Goal: Task Accomplishment & Management: Check status

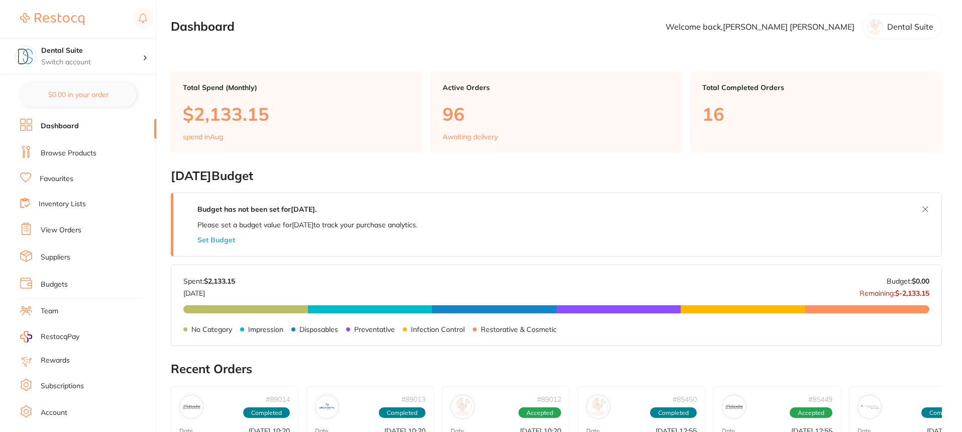
click at [48, 151] on link "Browse Products" at bounding box center [69, 153] width 56 height 10
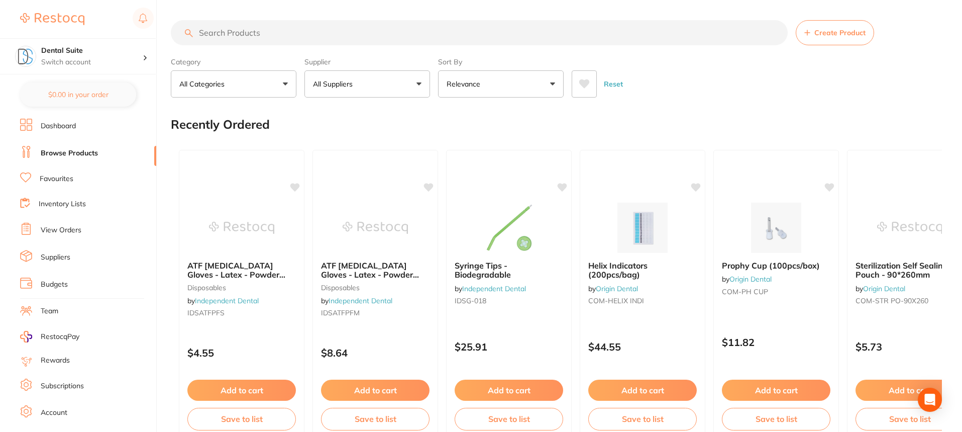
click at [360, 84] on span at bounding box center [359, 84] width 4 height 4
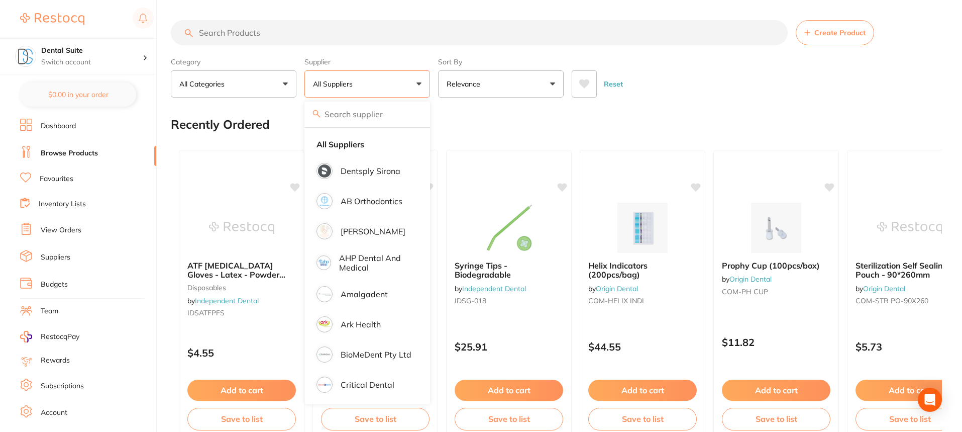
click at [263, 37] on input "search" at bounding box center [479, 32] width 617 height 25
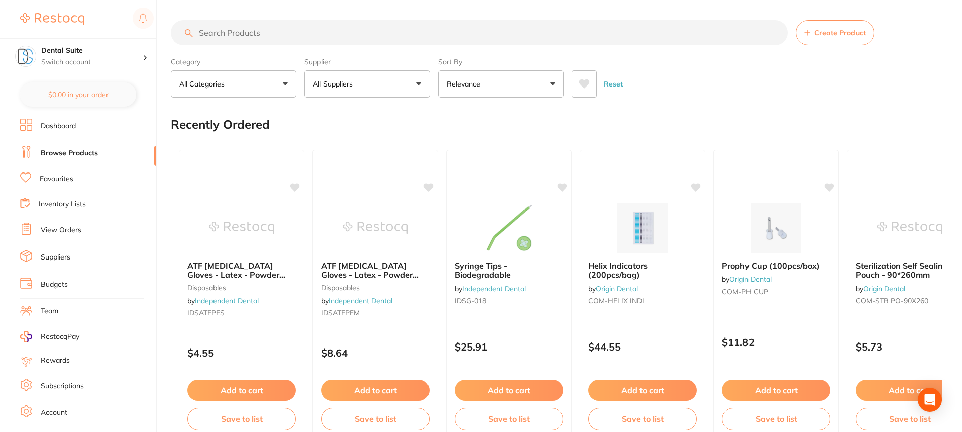
click at [387, 81] on button "All Suppliers" at bounding box center [368, 83] width 126 height 27
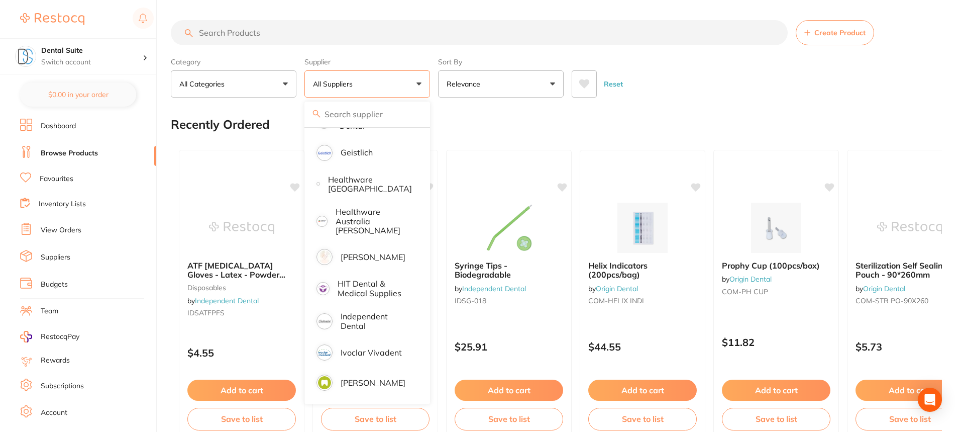
scroll to position [452, 0]
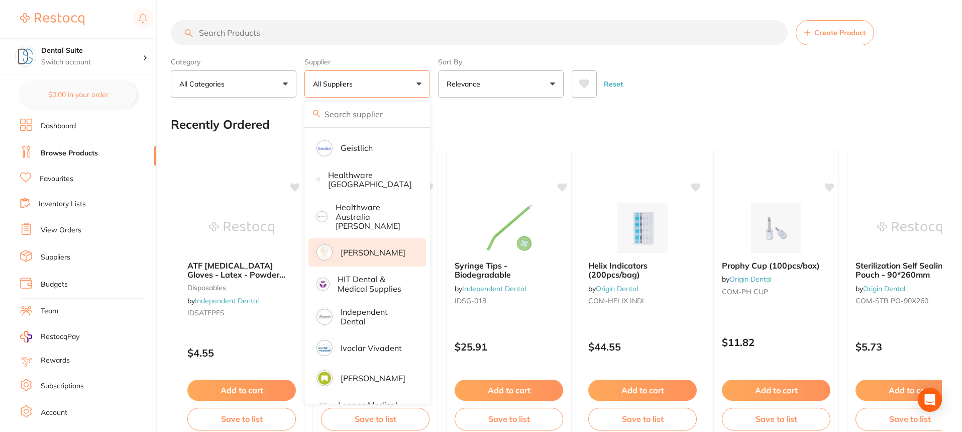
click at [362, 248] on p "[PERSON_NAME]" at bounding box center [373, 252] width 65 height 9
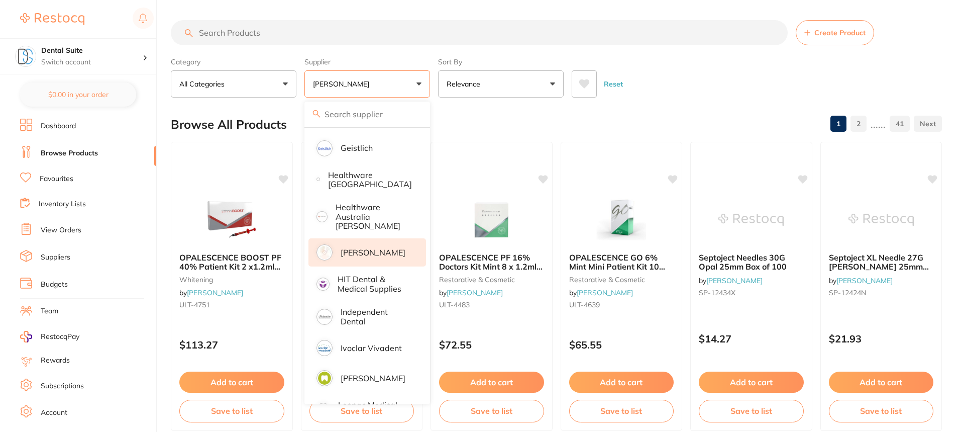
click at [252, 34] on input "search" at bounding box center [479, 32] width 617 height 25
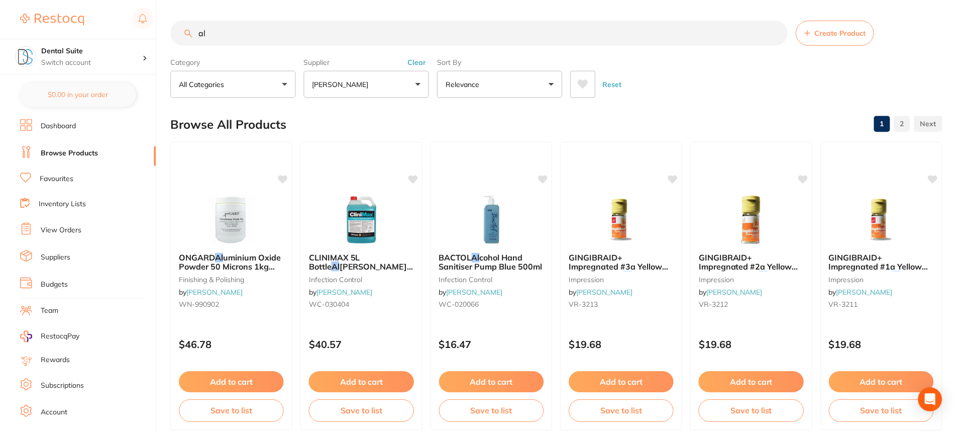
scroll to position [360, 0]
type input "alcohol wipes"
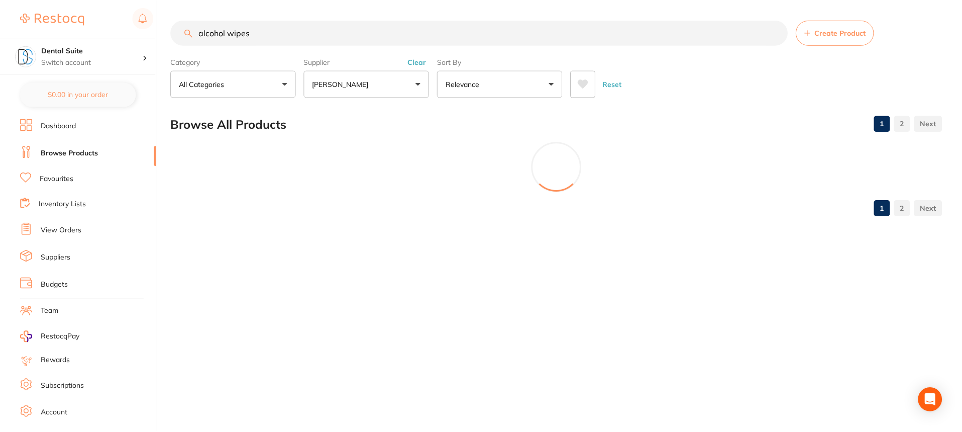
scroll to position [300, 0]
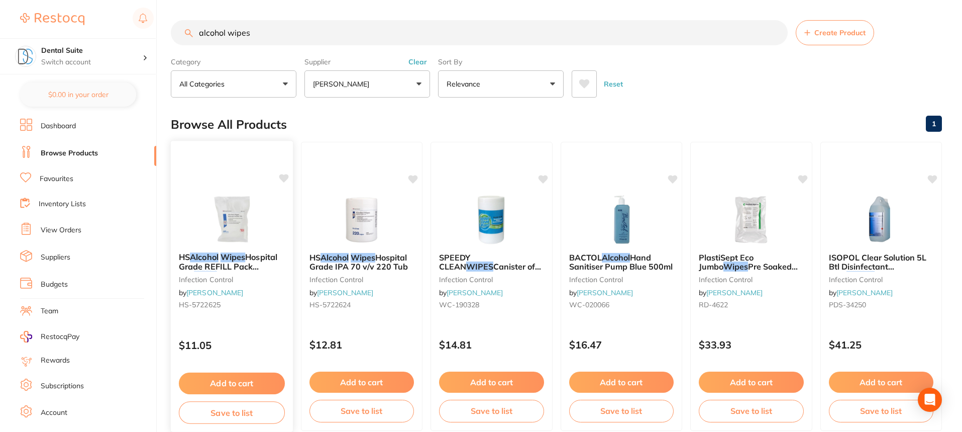
click at [230, 388] on button "Add to cart" at bounding box center [232, 383] width 106 height 22
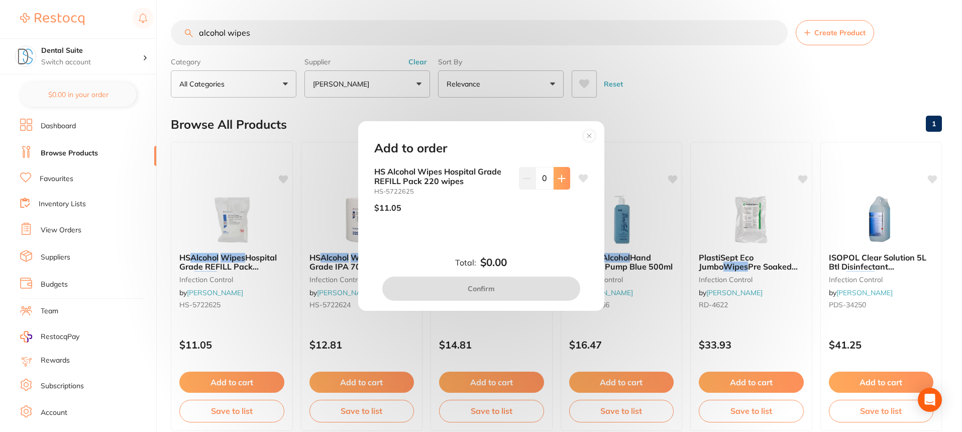
click at [560, 181] on icon at bounding box center [561, 178] width 7 height 7
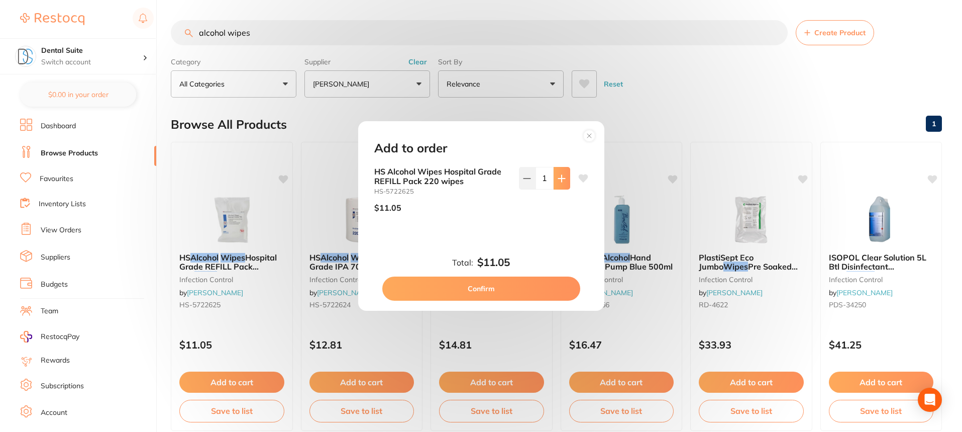
click at [560, 181] on icon at bounding box center [561, 178] width 7 height 7
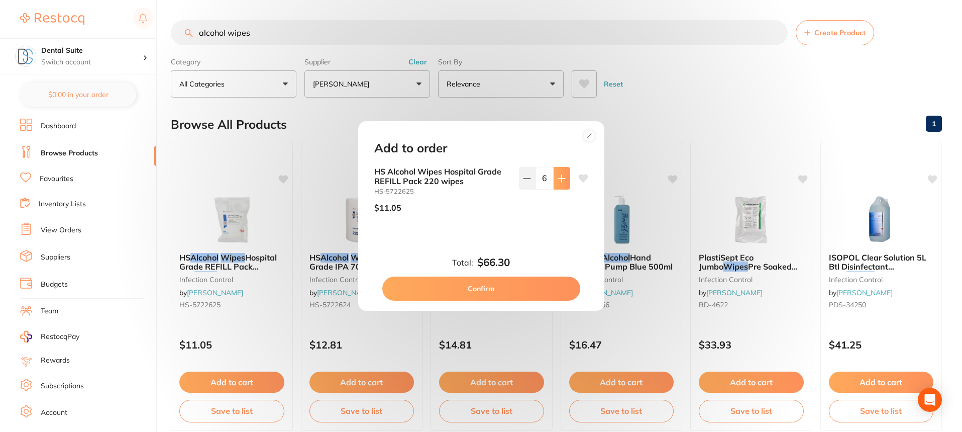
click at [560, 181] on icon at bounding box center [561, 178] width 7 height 7
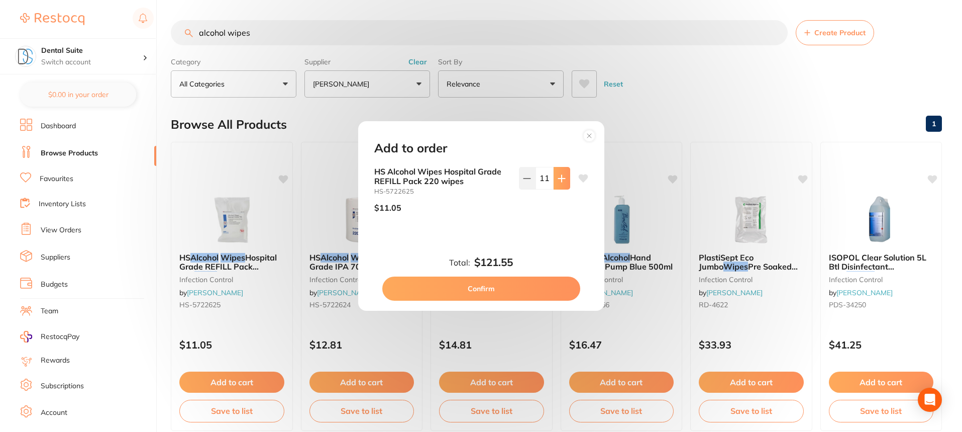
click at [559, 181] on icon at bounding box center [561, 178] width 7 height 7
type input "12"
click at [476, 288] on button "Confirm" at bounding box center [481, 288] width 198 height 24
checkbox input "false"
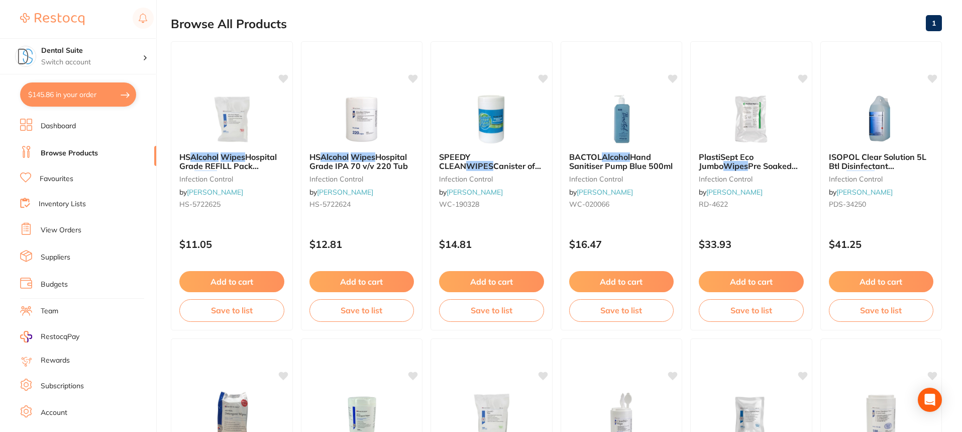
scroll to position [0, 0]
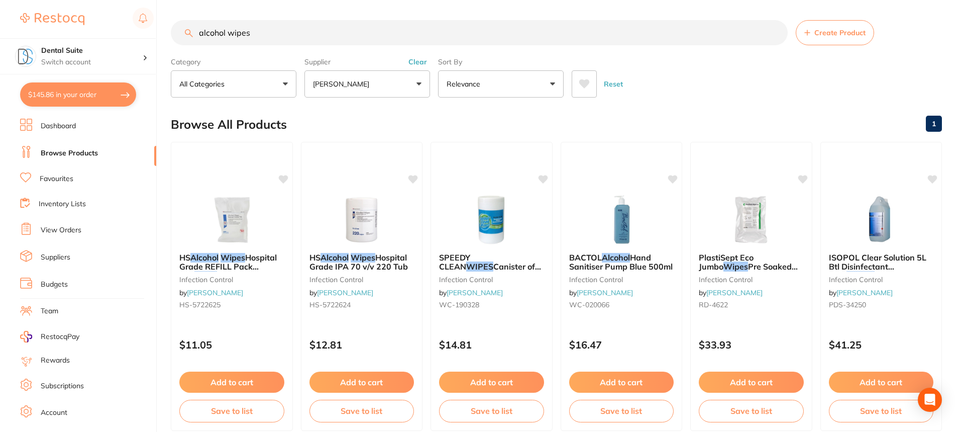
click at [385, 90] on button "[PERSON_NAME]" at bounding box center [368, 83] width 126 height 27
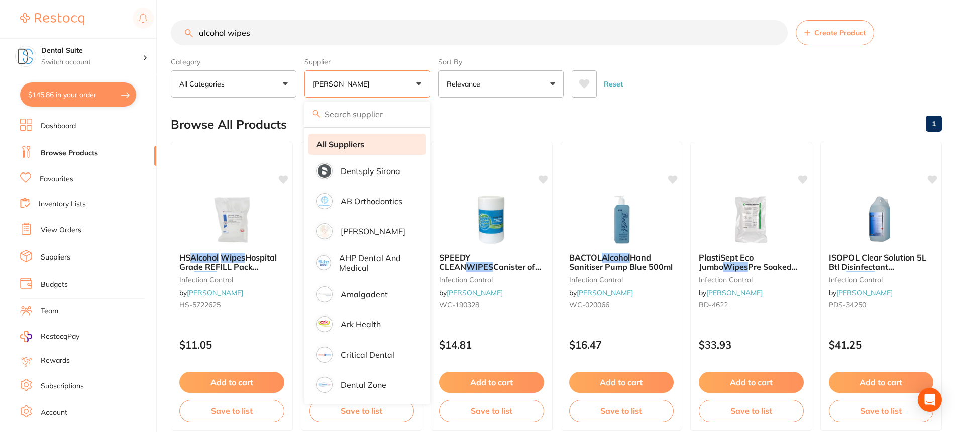
click at [359, 146] on strong "All Suppliers" at bounding box center [341, 144] width 48 height 9
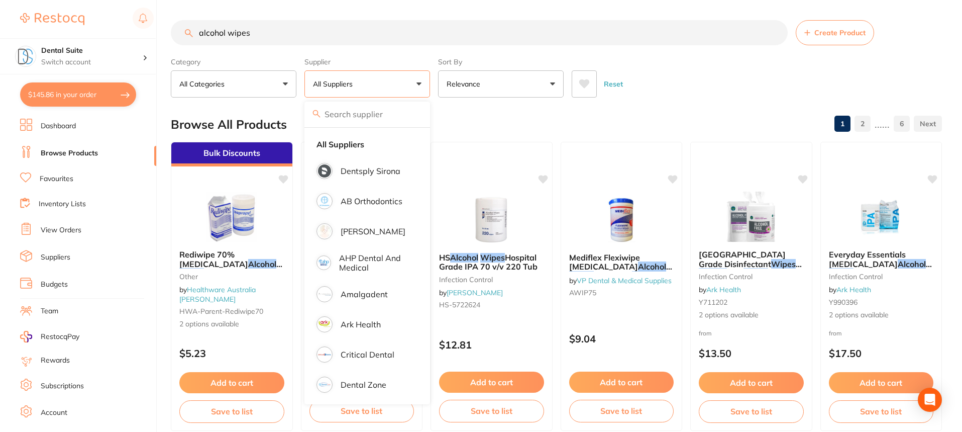
drag, startPoint x: 318, startPoint y: 36, endPoint x: 172, endPoint y: 37, distance: 145.7
click at [172, 37] on input "alcohol wipes" at bounding box center [479, 32] width 617 height 25
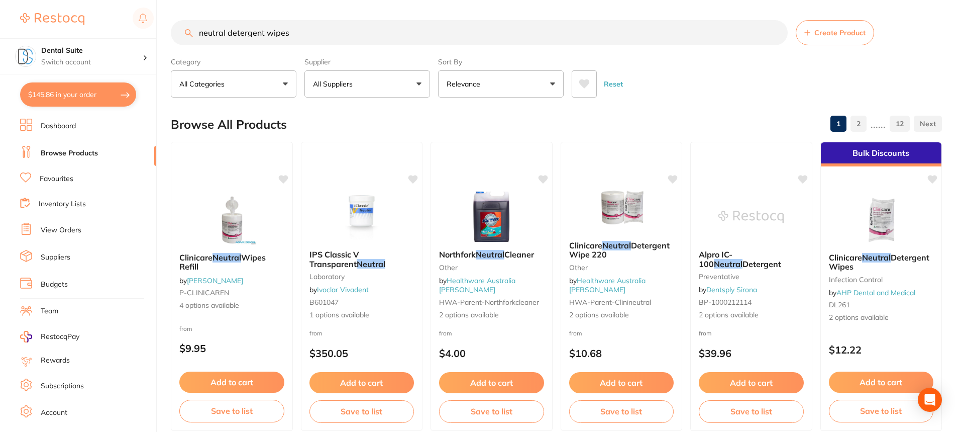
type input "neutral detergent wipes"
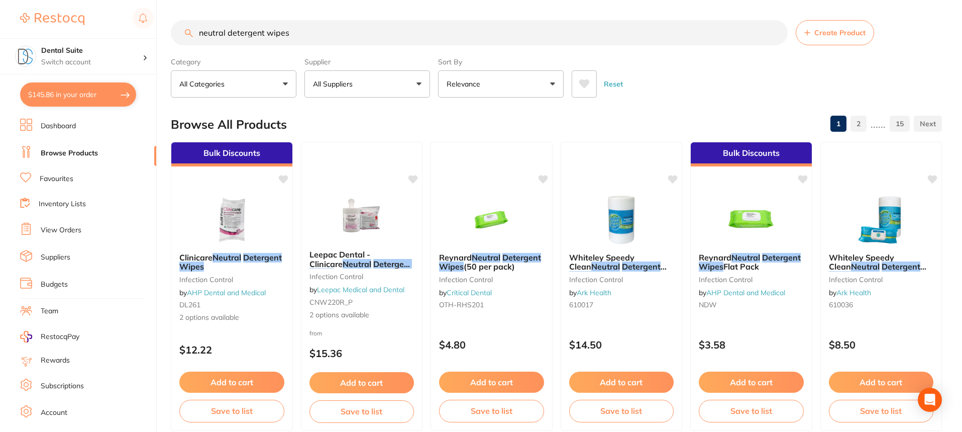
click at [409, 96] on button "All Suppliers" at bounding box center [368, 83] width 126 height 27
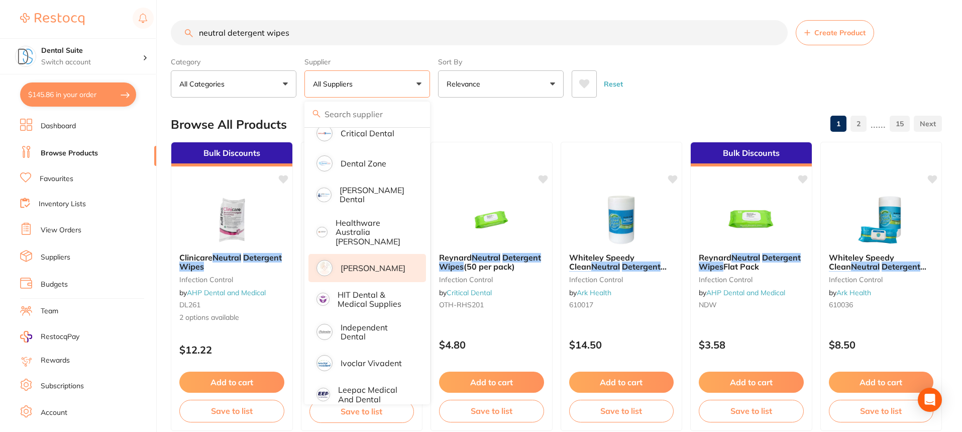
scroll to position [452, 0]
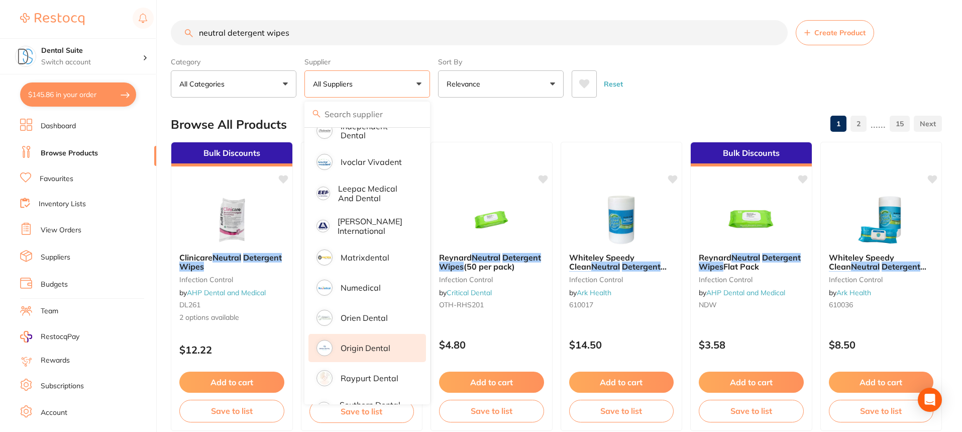
click at [360, 343] on p "Origin Dental" at bounding box center [366, 347] width 50 height 9
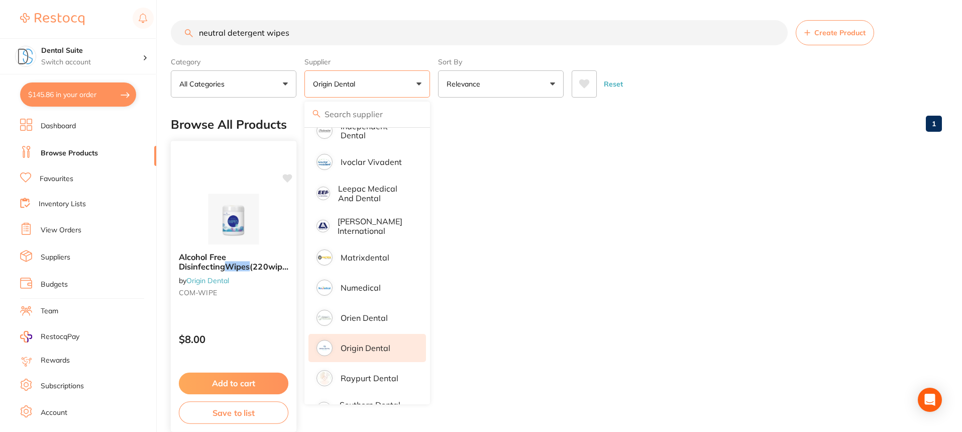
click at [232, 386] on button "Add to cart" at bounding box center [234, 383] width 110 height 22
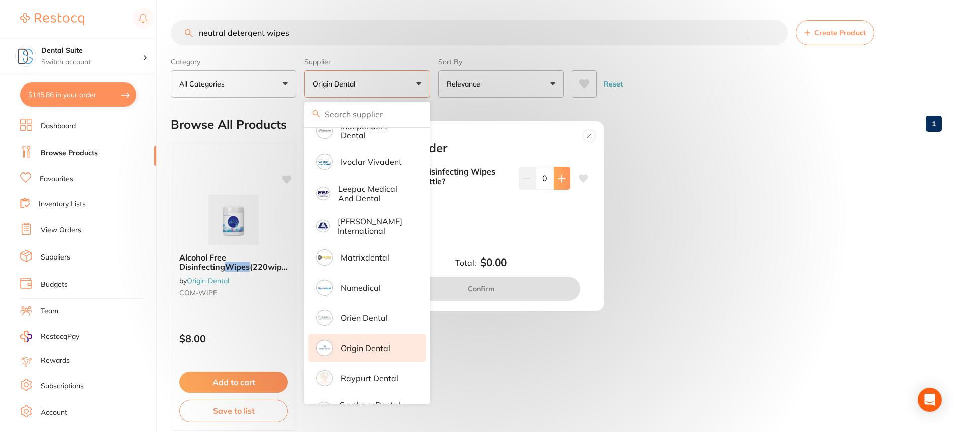
click at [560, 179] on icon at bounding box center [561, 178] width 7 height 7
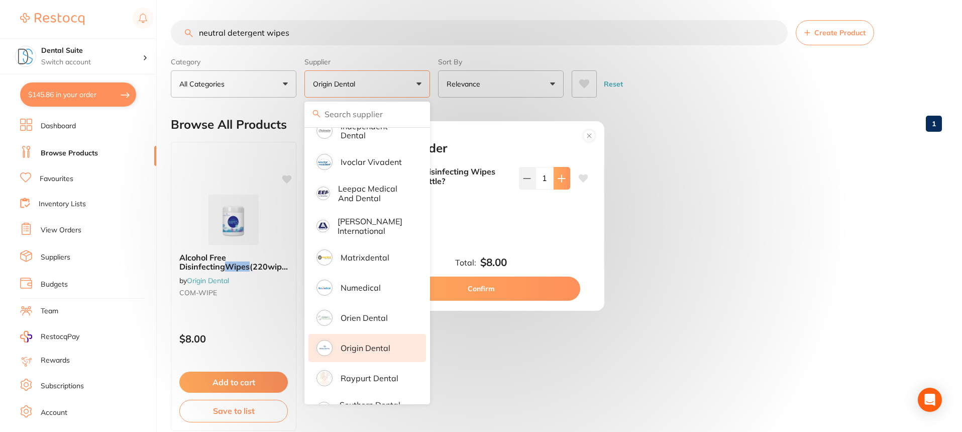
click at [560, 179] on icon at bounding box center [561, 178] width 7 height 7
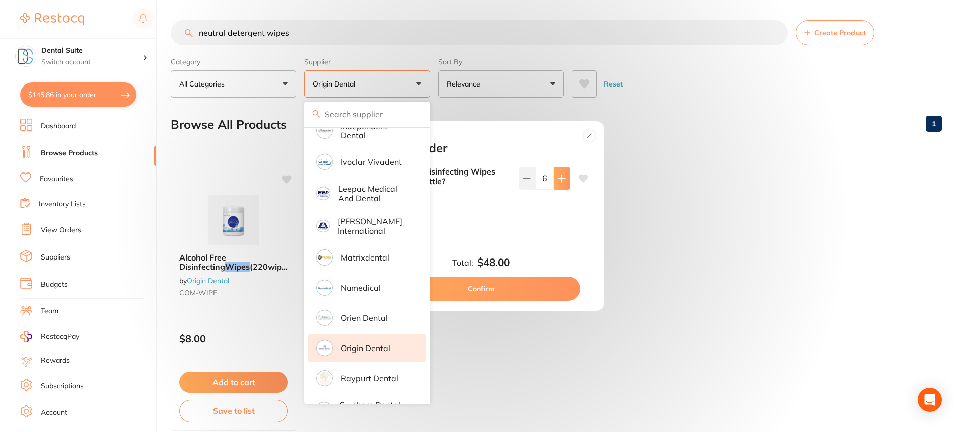
click at [560, 179] on icon at bounding box center [561, 178] width 7 height 7
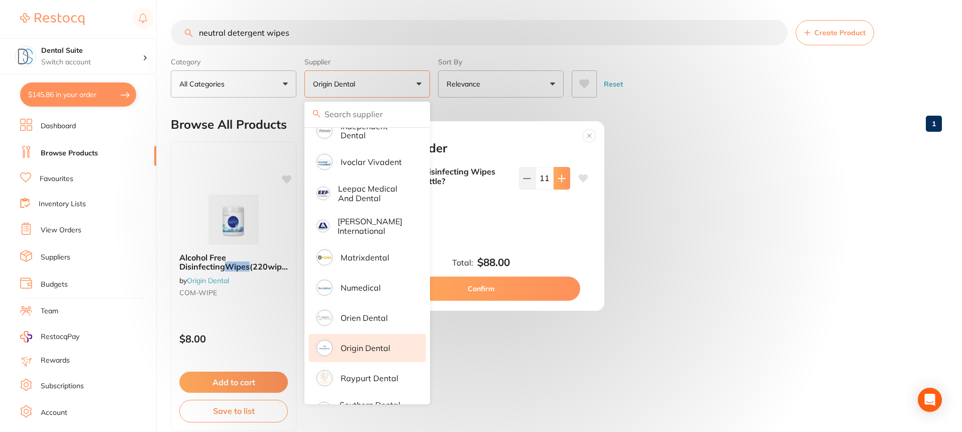
click at [560, 179] on icon at bounding box center [561, 178] width 7 height 7
type input "12"
click at [472, 287] on button "Confirm" at bounding box center [481, 288] width 198 height 24
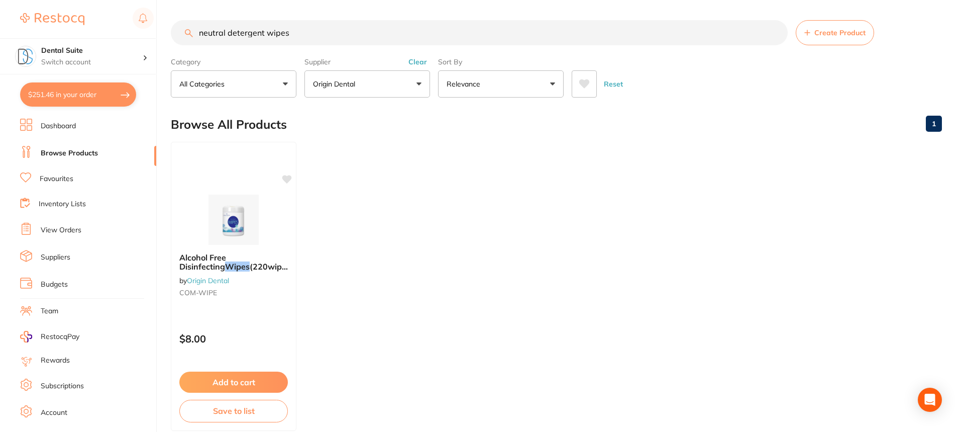
click at [68, 153] on link "Browse Products" at bounding box center [69, 153] width 57 height 10
click at [373, 85] on button "Origin Dental" at bounding box center [368, 83] width 126 height 27
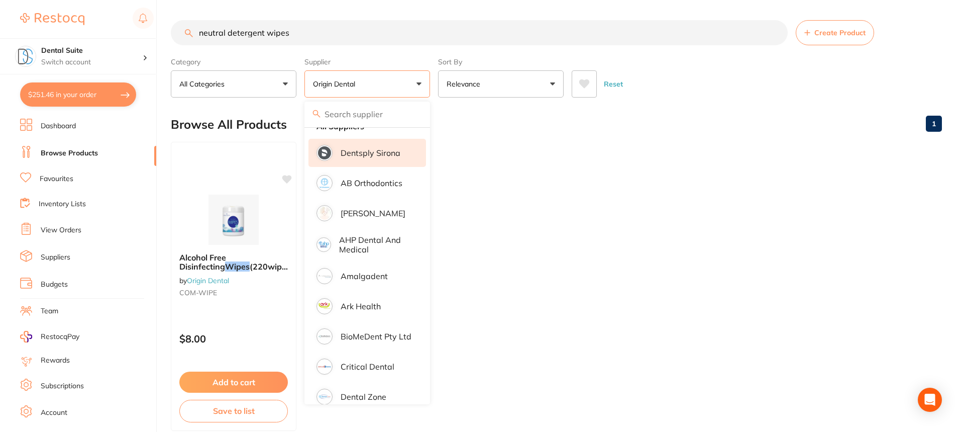
scroll to position [0, 0]
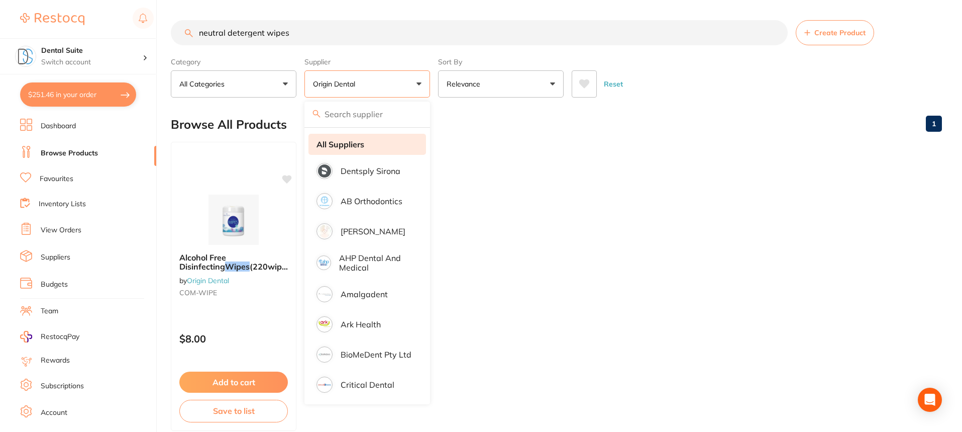
click at [356, 144] on strong "All Suppliers" at bounding box center [341, 144] width 48 height 9
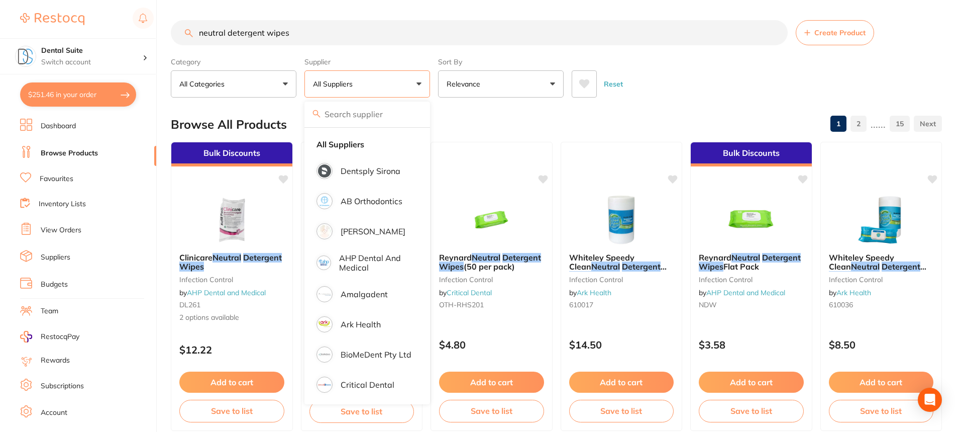
drag, startPoint x: 307, startPoint y: 36, endPoint x: 201, endPoint y: 37, distance: 106.0
click at [201, 37] on input "neutral detergent wipes" at bounding box center [479, 32] width 617 height 25
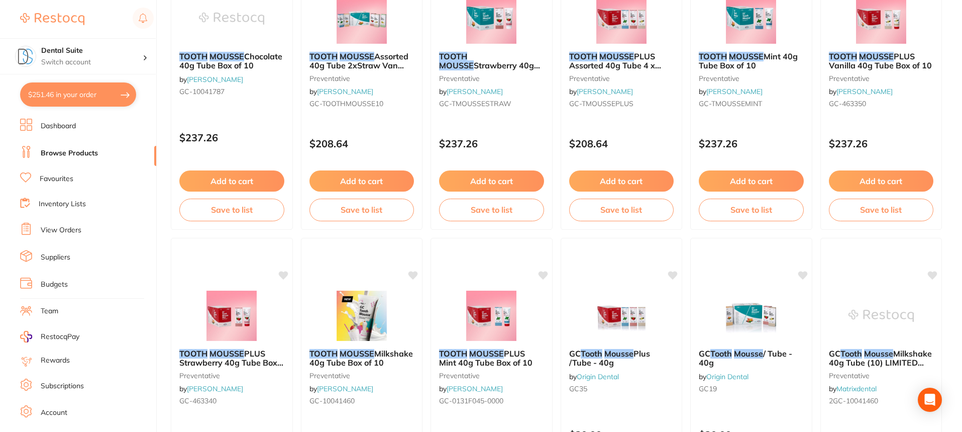
scroll to position [151, 0]
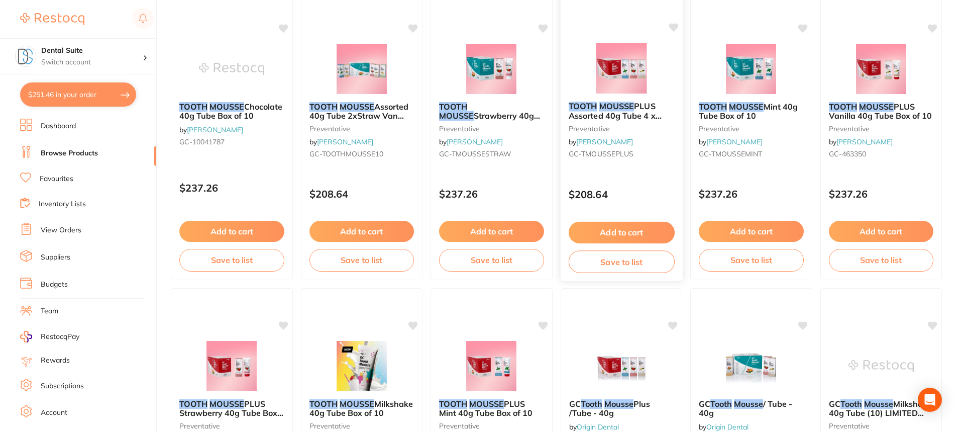
type input "tooth mouse"
click at [609, 234] on button "Add to cart" at bounding box center [621, 233] width 106 height 22
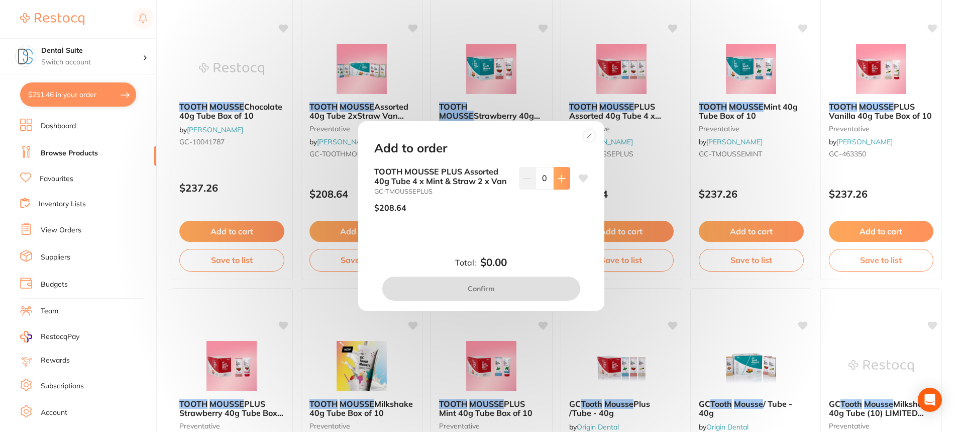
click at [559, 177] on icon at bounding box center [561, 178] width 7 height 7
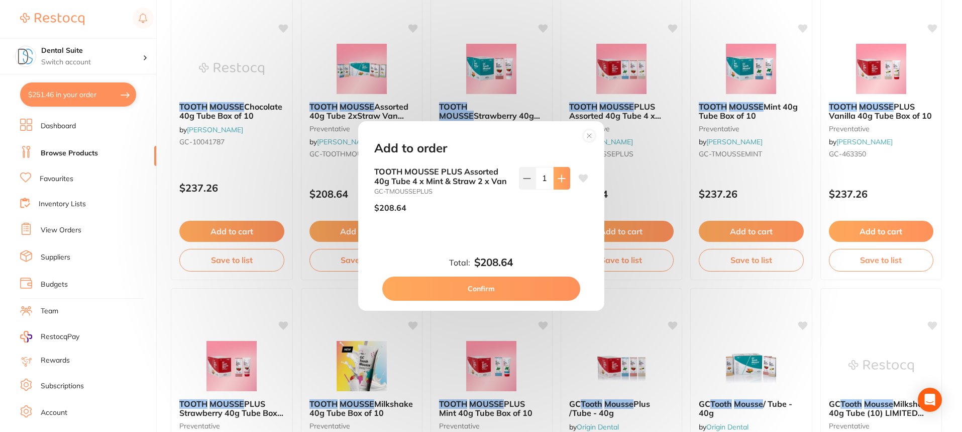
click at [559, 177] on icon at bounding box center [561, 178] width 7 height 7
type input "2"
click at [494, 289] on button "Confirm" at bounding box center [481, 288] width 198 height 24
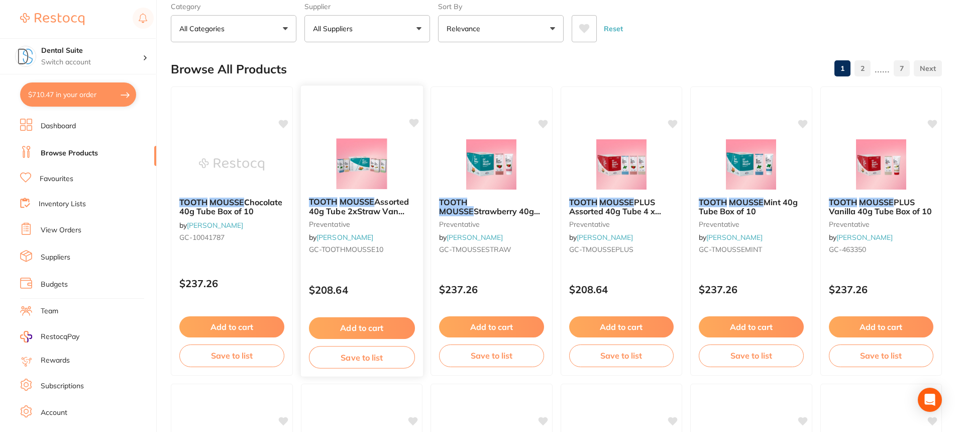
scroll to position [0, 0]
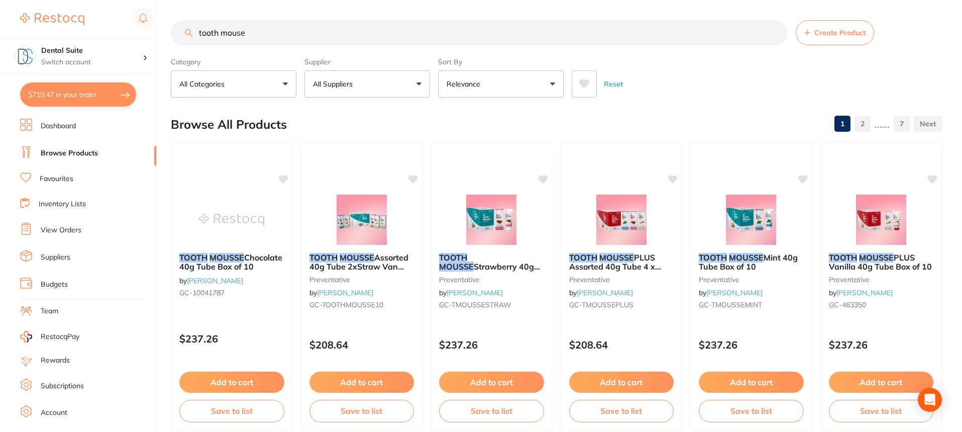
click at [377, 85] on button "All Suppliers" at bounding box center [368, 83] width 126 height 27
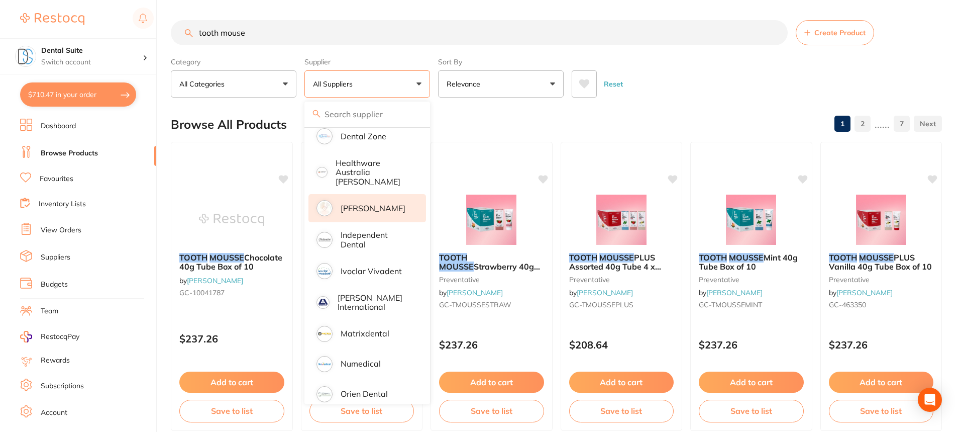
scroll to position [347, 0]
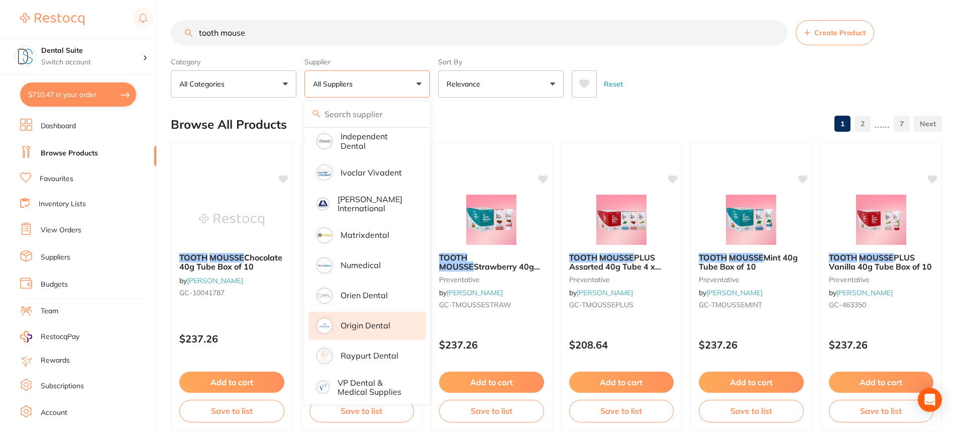
click at [360, 321] on p "Origin Dental" at bounding box center [366, 325] width 50 height 9
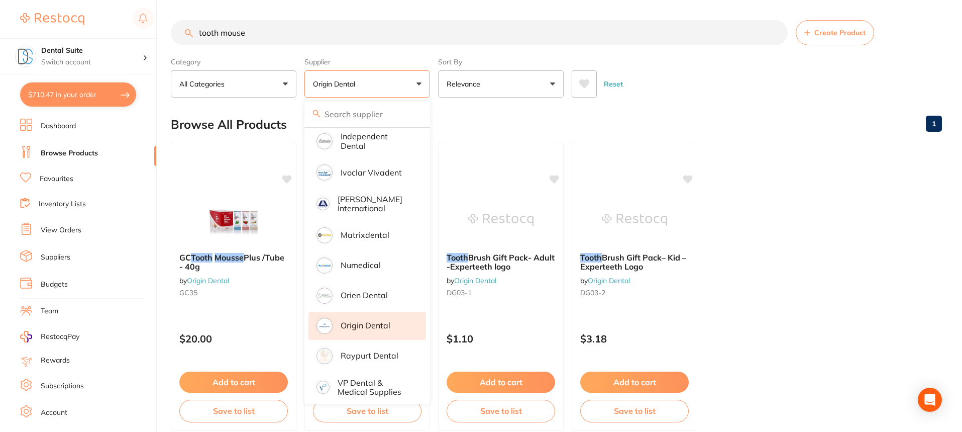
drag, startPoint x: 265, startPoint y: 36, endPoint x: 163, endPoint y: 36, distance: 102.0
click at [163, 36] on div "$710.47 Dental Suite Switch account Dental Suite $710.47 in your order Dashboar…" at bounding box center [481, 216] width 962 height 432
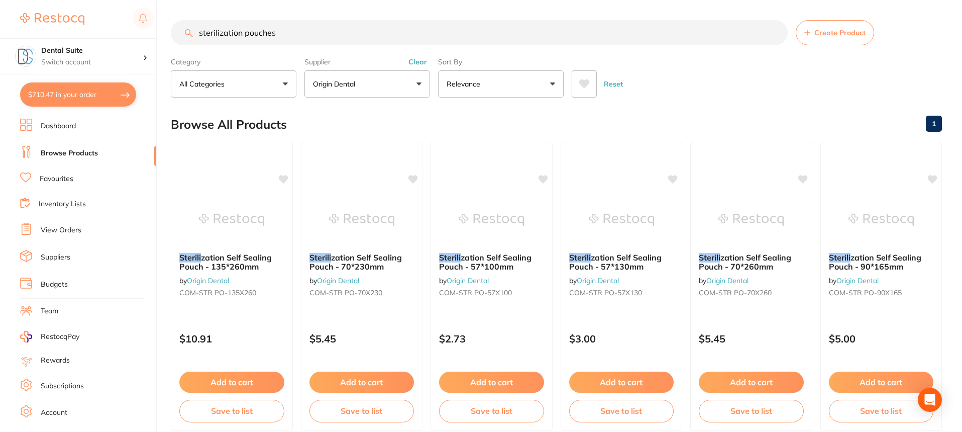
type input "sterilization pouches"
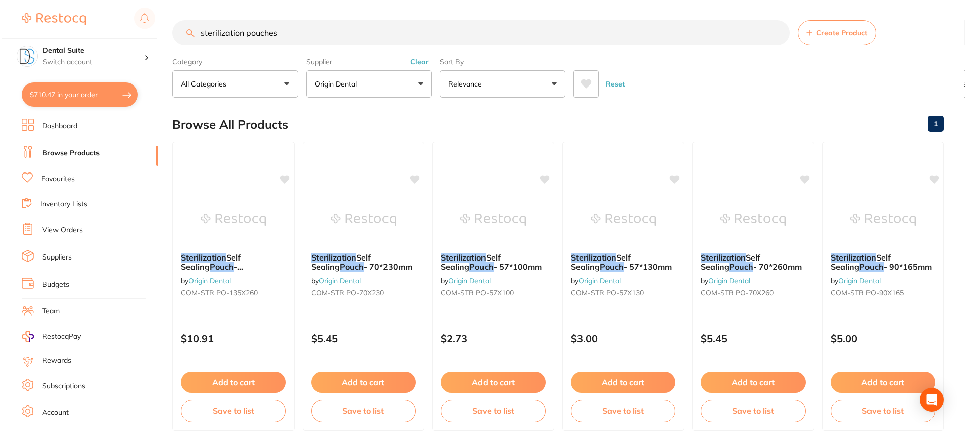
scroll to position [349, 0]
click at [866, 294] on span "COM-STR PO-90X165" at bounding box center [864, 292] width 73 height 9
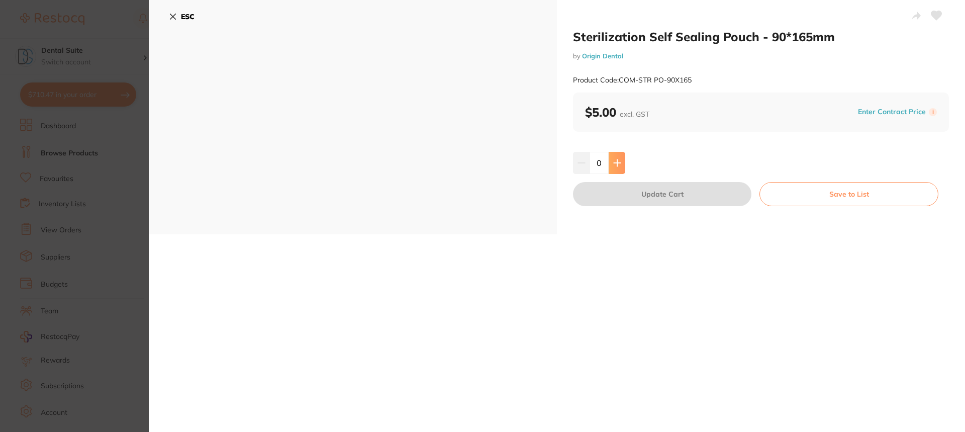
click at [613, 160] on icon at bounding box center [617, 163] width 8 height 8
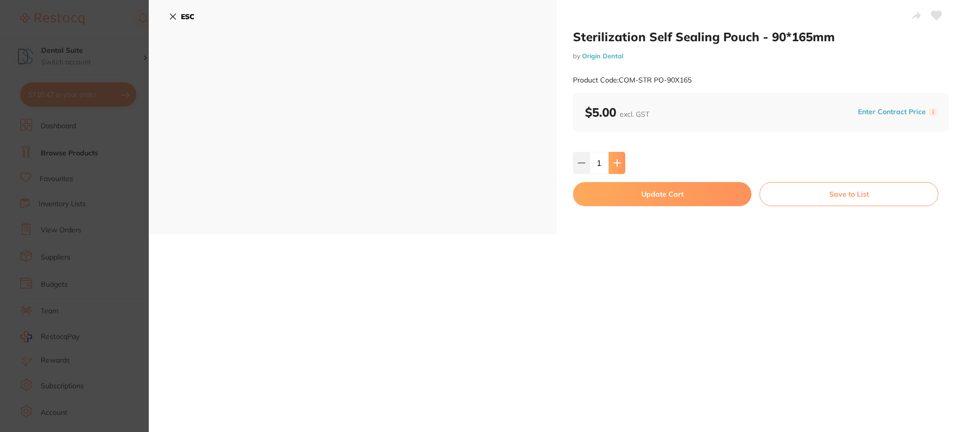
click at [613, 160] on icon at bounding box center [617, 163] width 8 height 8
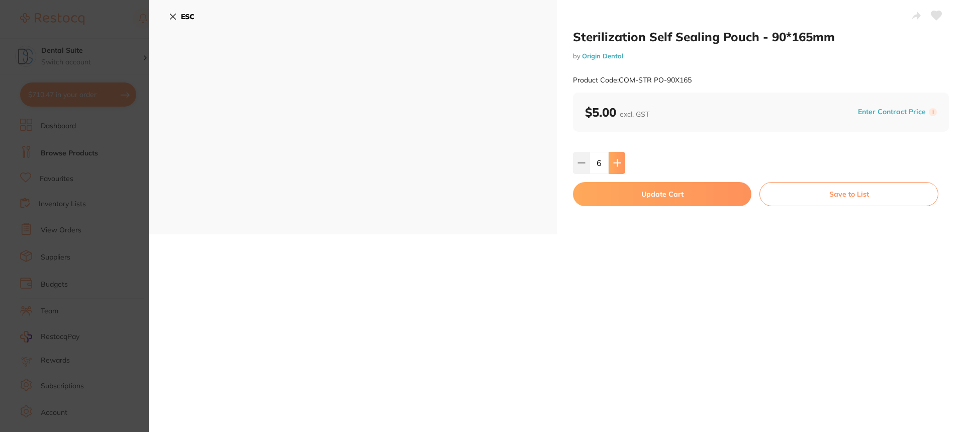
click at [613, 160] on icon at bounding box center [617, 163] width 8 height 8
type input "10"
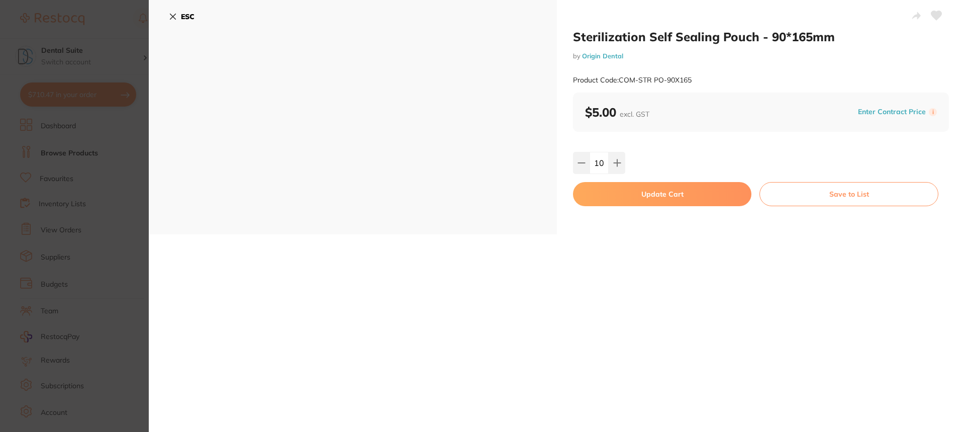
click at [656, 195] on button "Update Cart" at bounding box center [662, 194] width 178 height 24
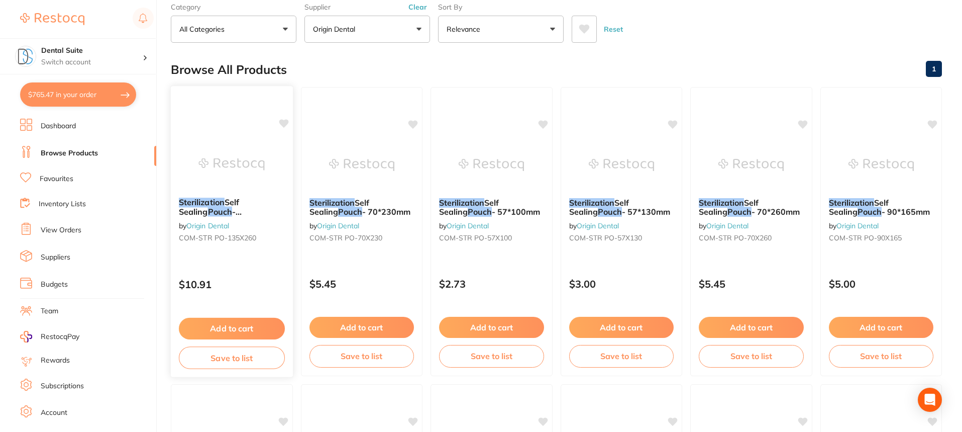
scroll to position [155, 0]
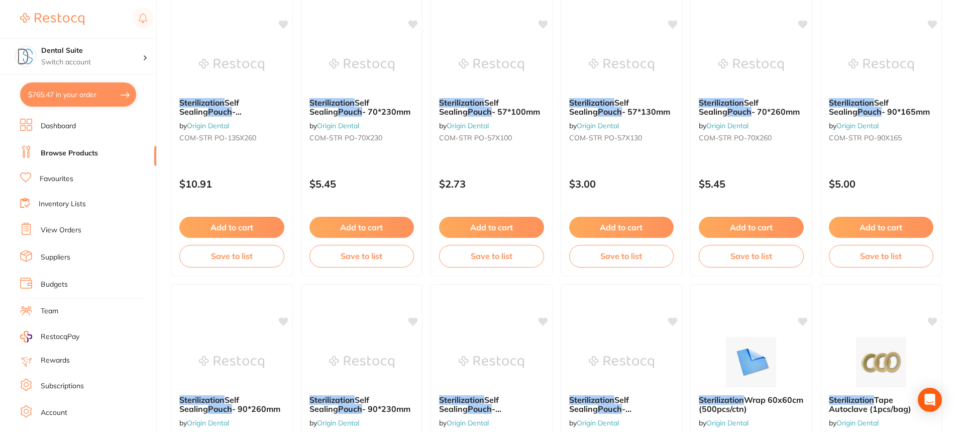
click at [46, 128] on link "Dashboard" at bounding box center [58, 126] width 35 height 10
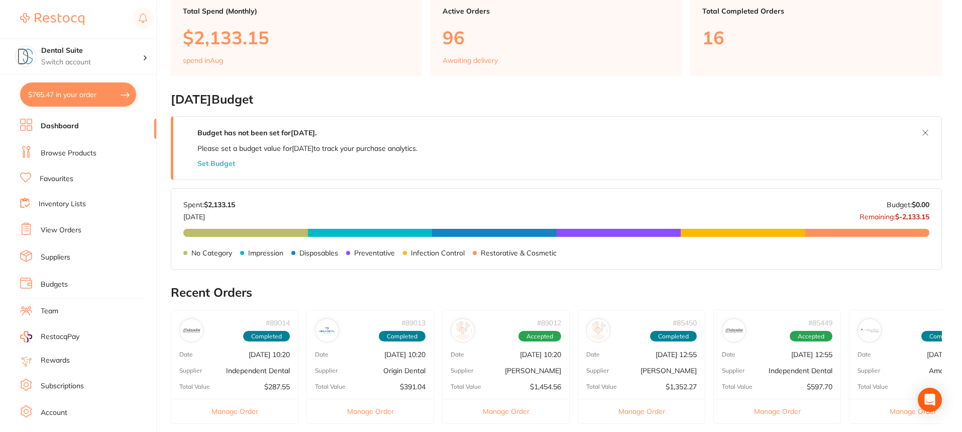
scroll to position [201, 0]
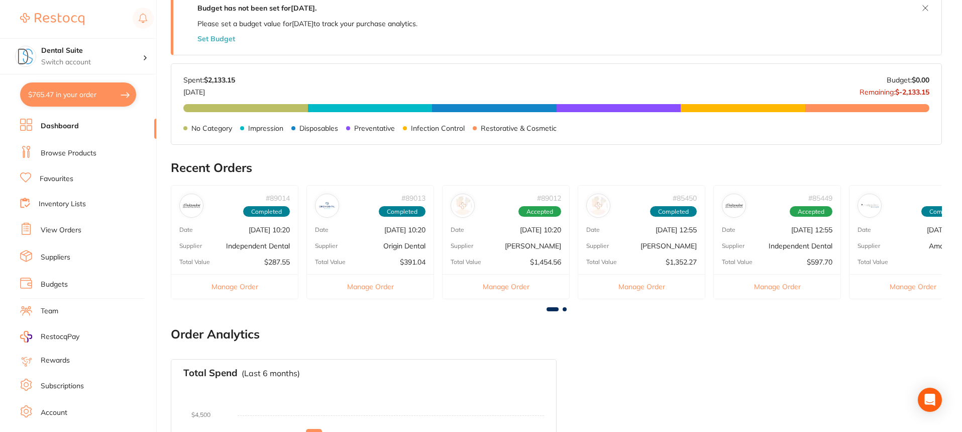
click at [225, 288] on button "Manage Order" at bounding box center [234, 286] width 127 height 25
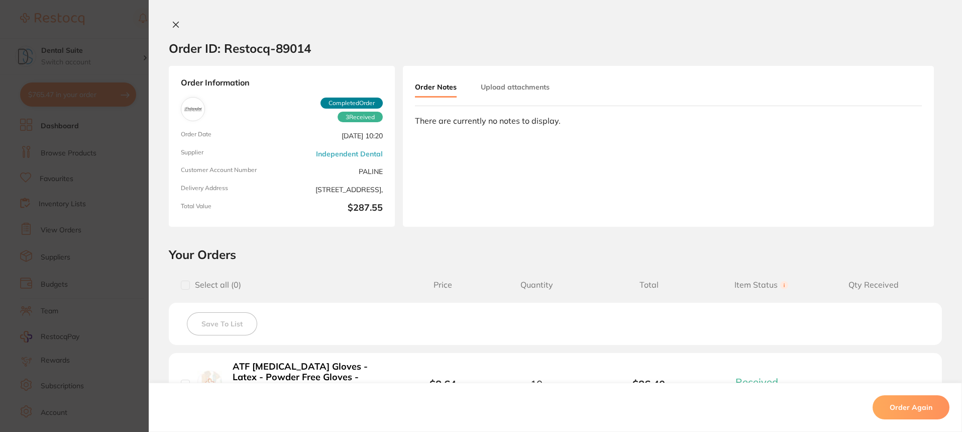
scroll to position [101, 0]
click at [172, 27] on icon at bounding box center [176, 25] width 8 height 8
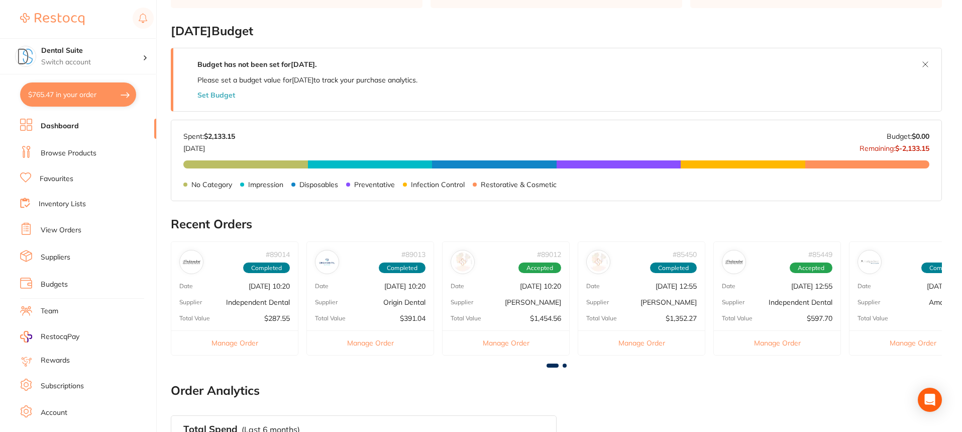
scroll to position [201, 0]
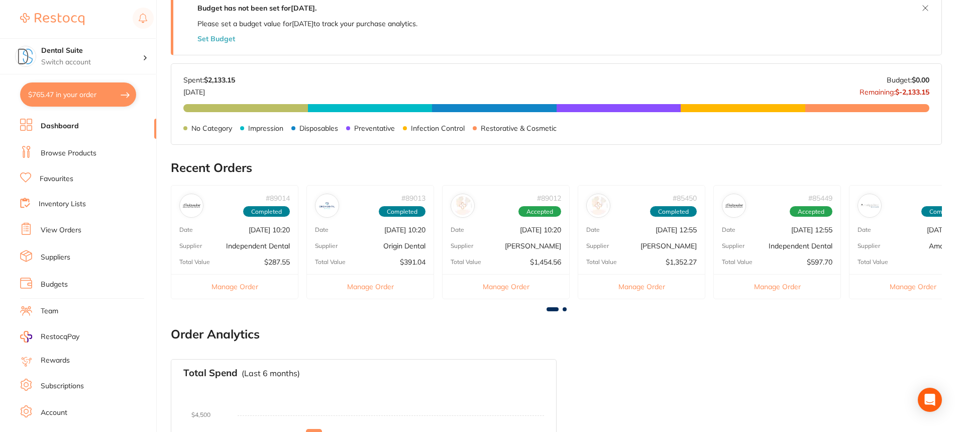
click at [381, 291] on button "Manage Order" at bounding box center [370, 286] width 127 height 25
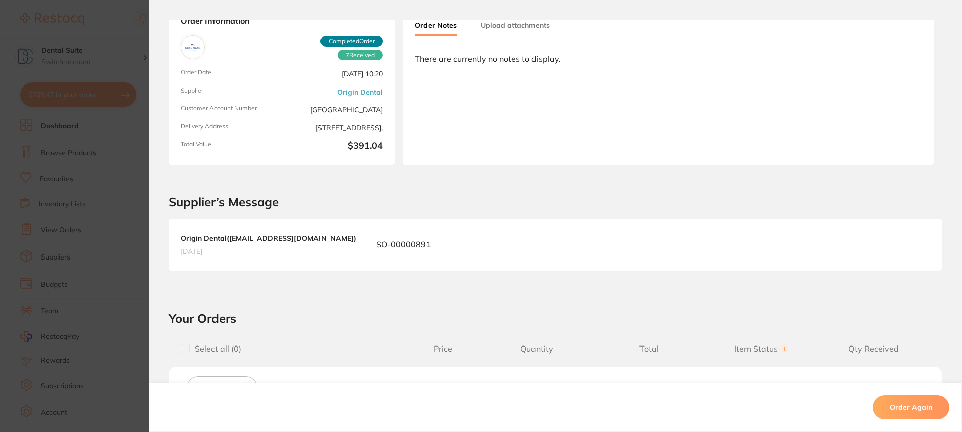
scroll to position [0, 0]
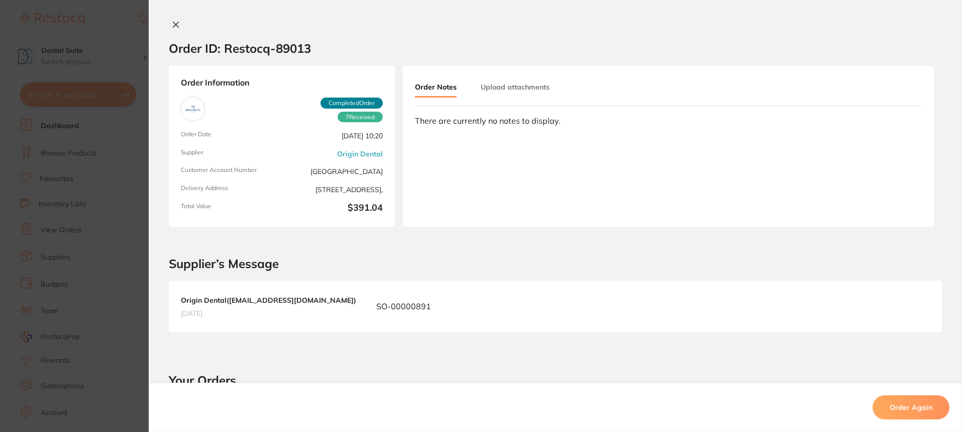
click at [175, 25] on icon at bounding box center [176, 25] width 8 height 8
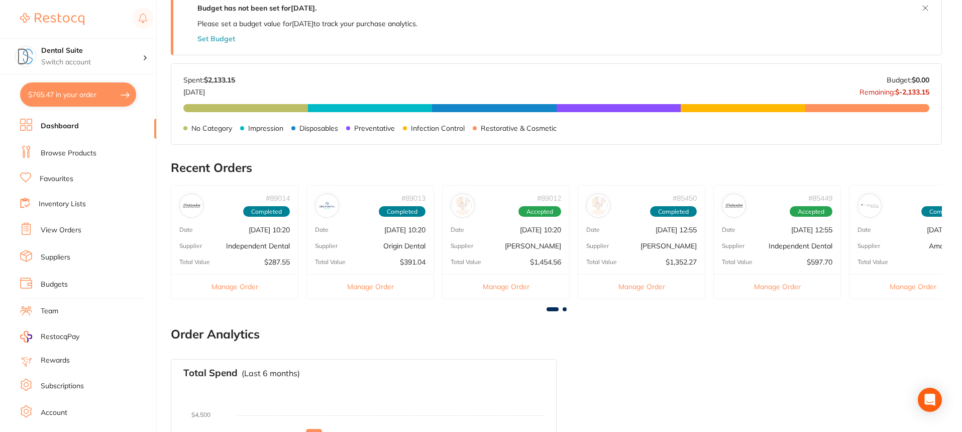
click at [517, 289] on button "Manage Order" at bounding box center [506, 286] width 127 height 25
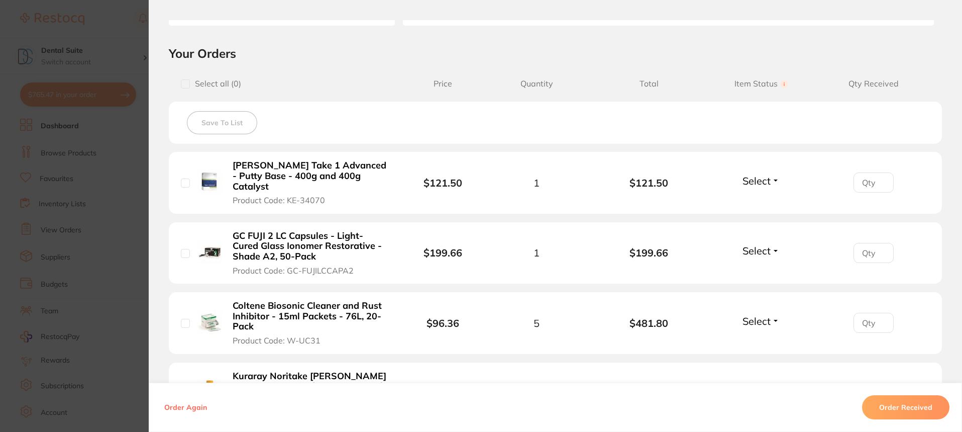
click at [775, 174] on button "Select" at bounding box center [761, 180] width 43 height 13
click at [762, 199] on span "Received" at bounding box center [762, 203] width 26 height 8
click at [774, 244] on button "Select" at bounding box center [761, 250] width 43 height 13
click at [762, 268] on span "Received" at bounding box center [762, 272] width 26 height 8
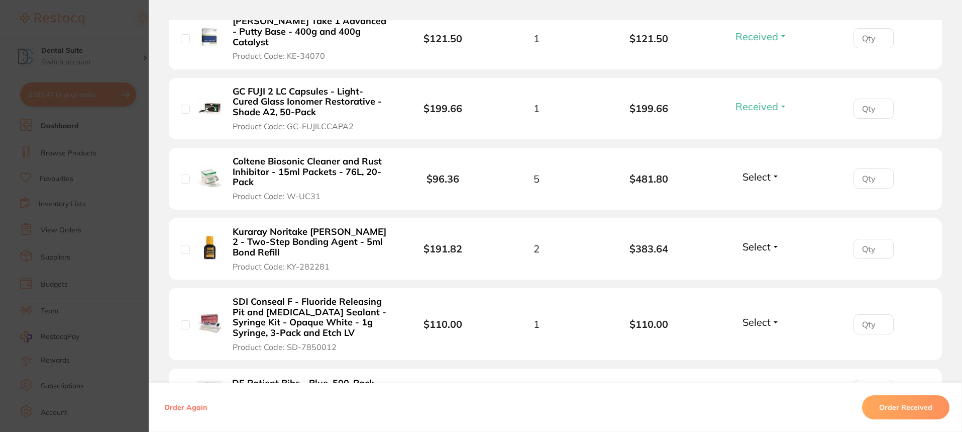
scroll to position [352, 0]
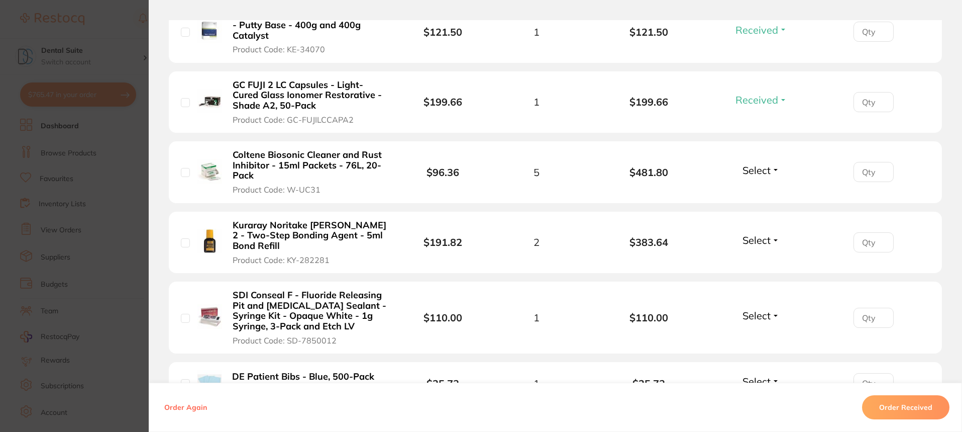
click at [773, 164] on button "Select" at bounding box center [761, 170] width 43 height 13
click at [765, 181] on li "Coltene Biosonic Cleaner and Rust Inhibitor - 15ml Packets - 76L, 20-Pack Produ…" at bounding box center [555, 172] width 773 height 62
click at [772, 164] on button "Select" at bounding box center [761, 170] width 43 height 13
click at [755, 188] on span "Received" at bounding box center [762, 192] width 26 height 8
click at [777, 234] on button "Select" at bounding box center [761, 240] width 43 height 13
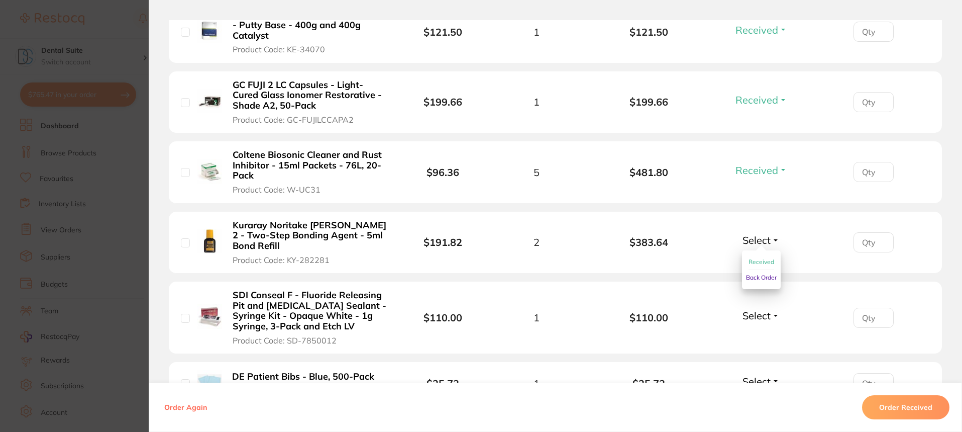
click at [765, 258] on span "Received" at bounding box center [762, 262] width 26 height 8
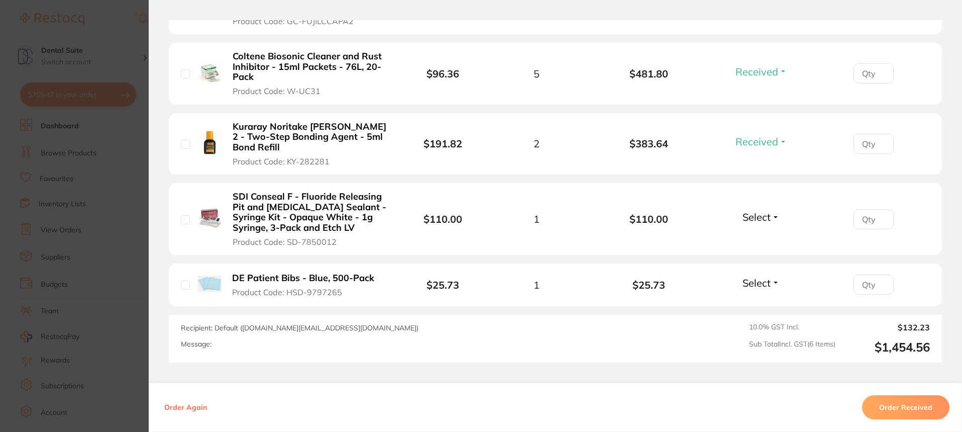
scroll to position [452, 0]
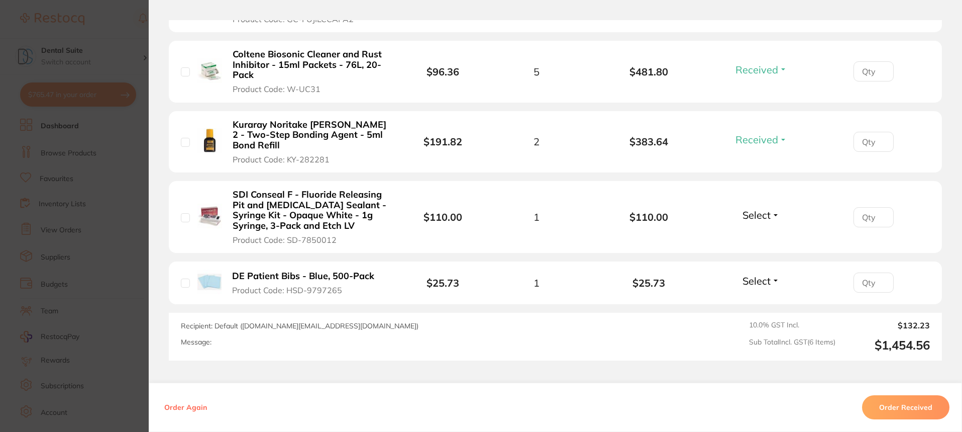
click at [771, 209] on button "Select" at bounding box center [761, 215] width 43 height 13
click at [762, 233] on span "Received" at bounding box center [762, 237] width 26 height 8
click at [774, 274] on button "Select" at bounding box center [761, 280] width 43 height 13
click at [760, 299] on span "Received" at bounding box center [762, 303] width 26 height 8
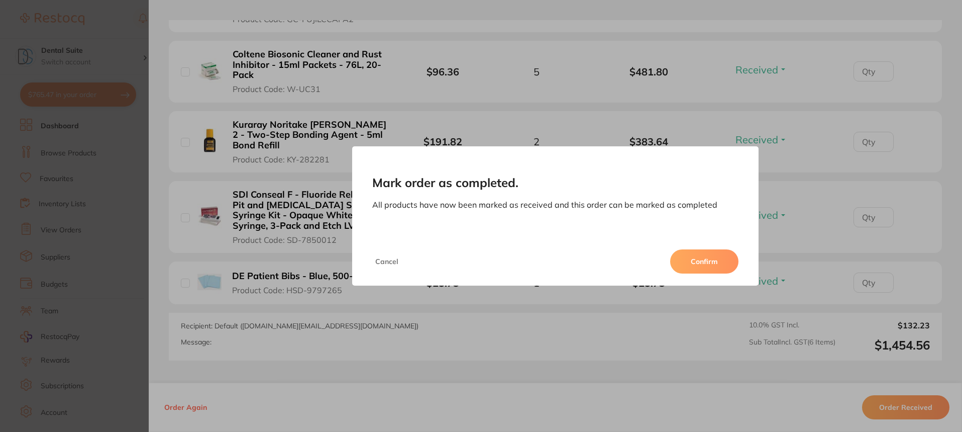
click at [716, 260] on button "Confirm" at bounding box center [704, 261] width 68 height 24
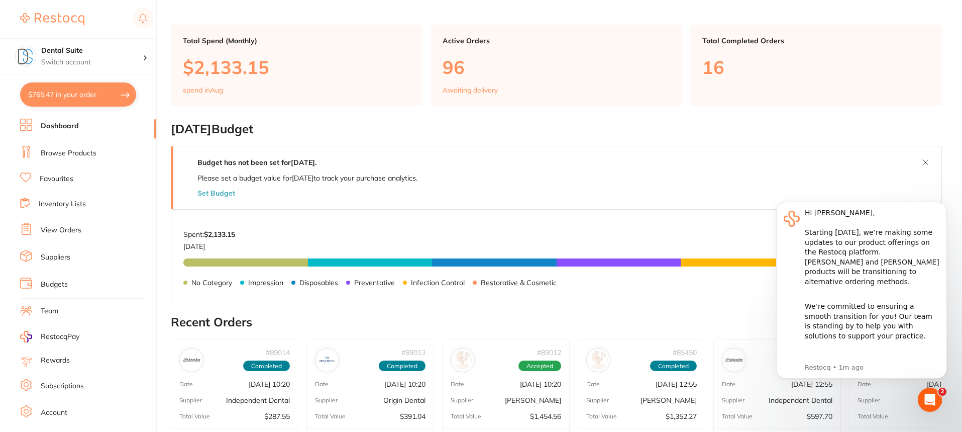
scroll to position [0, 0]
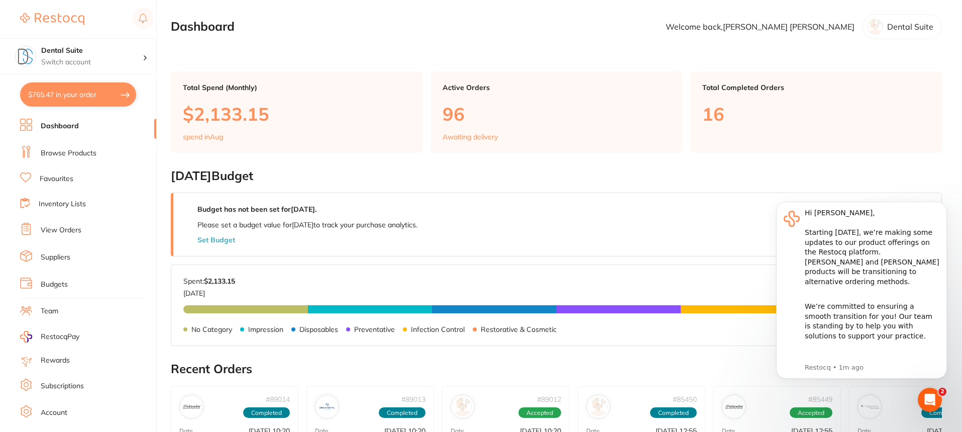
click at [632, 144] on div "Active Orders 96 Awaiting delivery" at bounding box center [557, 111] width 252 height 81
